Goal: Task Accomplishment & Management: Complete application form

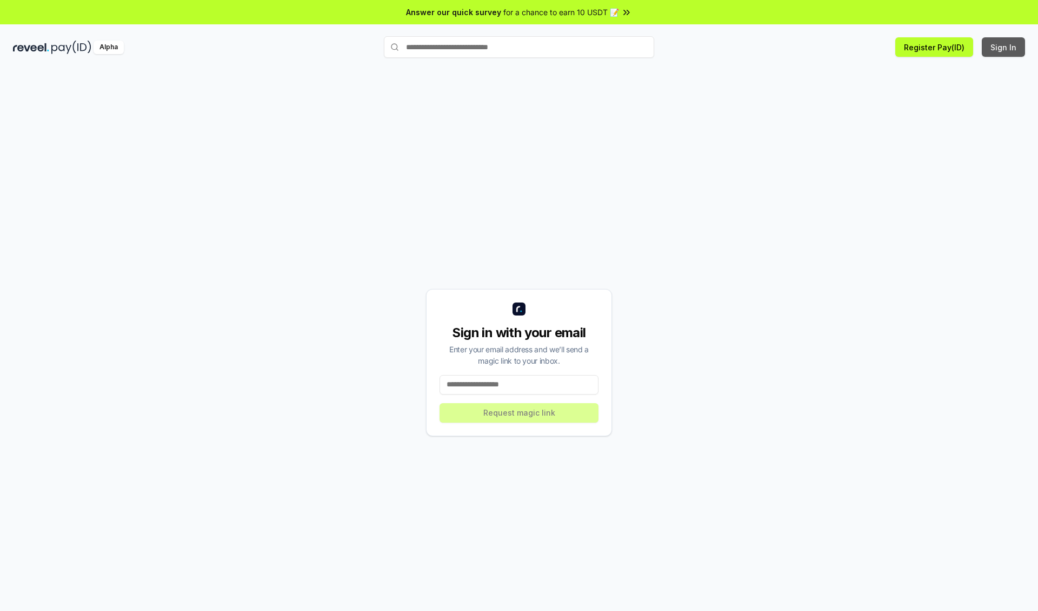
click at [1004, 47] on button "Sign In" at bounding box center [1003, 46] width 43 height 19
type input "**********"
click at [519, 412] on button "Request magic link" at bounding box center [519, 412] width 159 height 19
